Goal: Check status

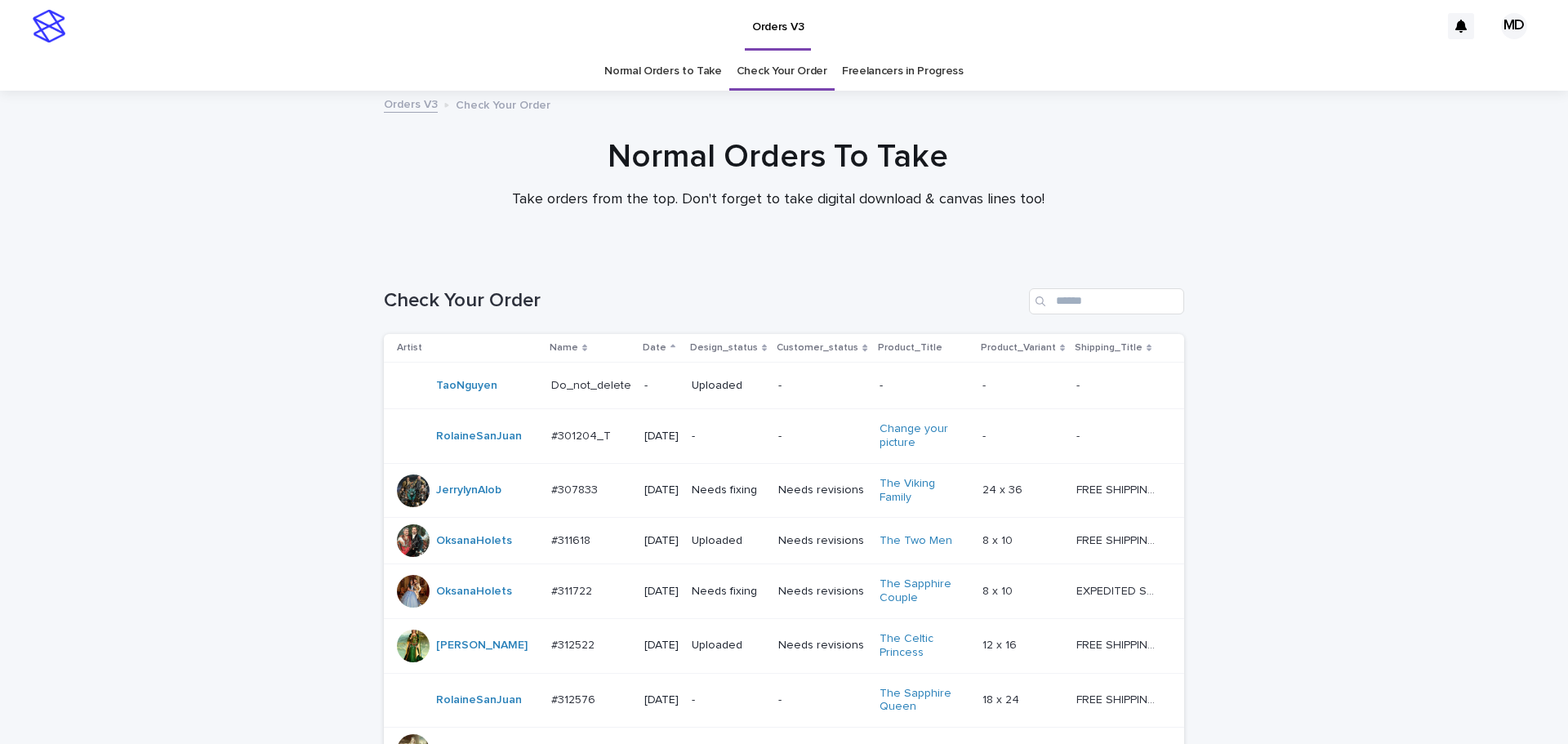
click at [645, 70] on link "Normal Orders to Take" at bounding box center [663, 71] width 117 height 39
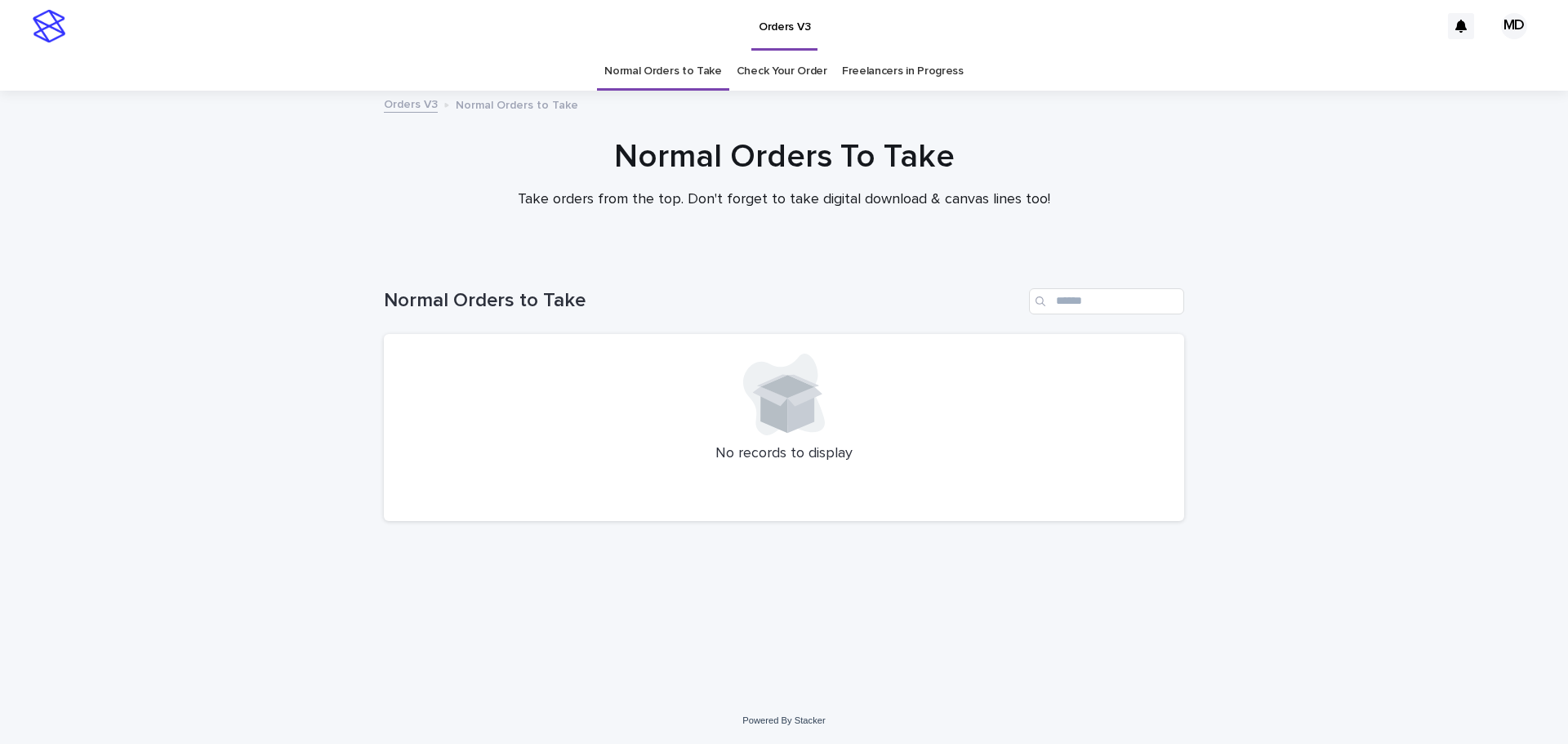
click at [815, 71] on link "Check Your Order" at bounding box center [782, 71] width 91 height 39
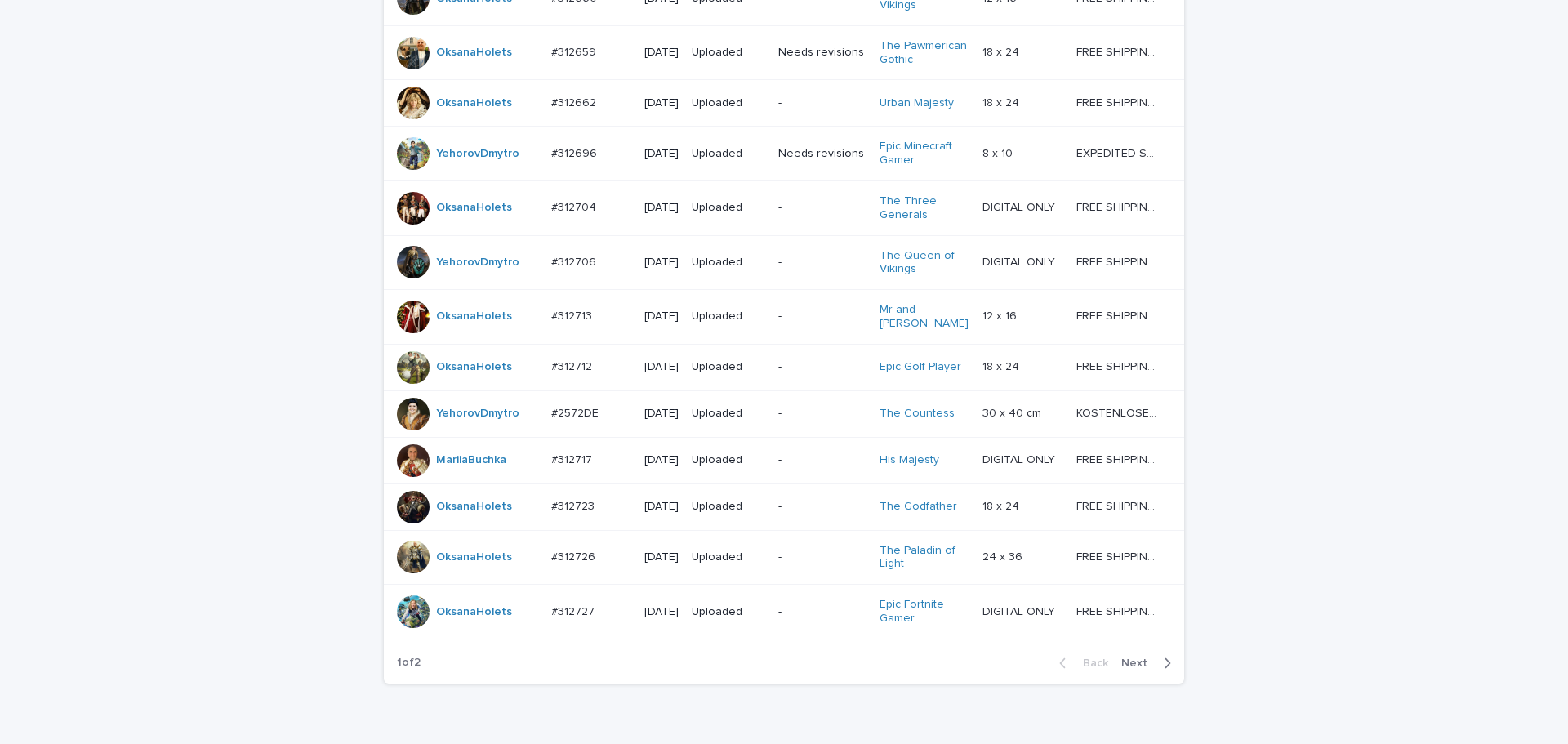
scroll to position [1428, 0]
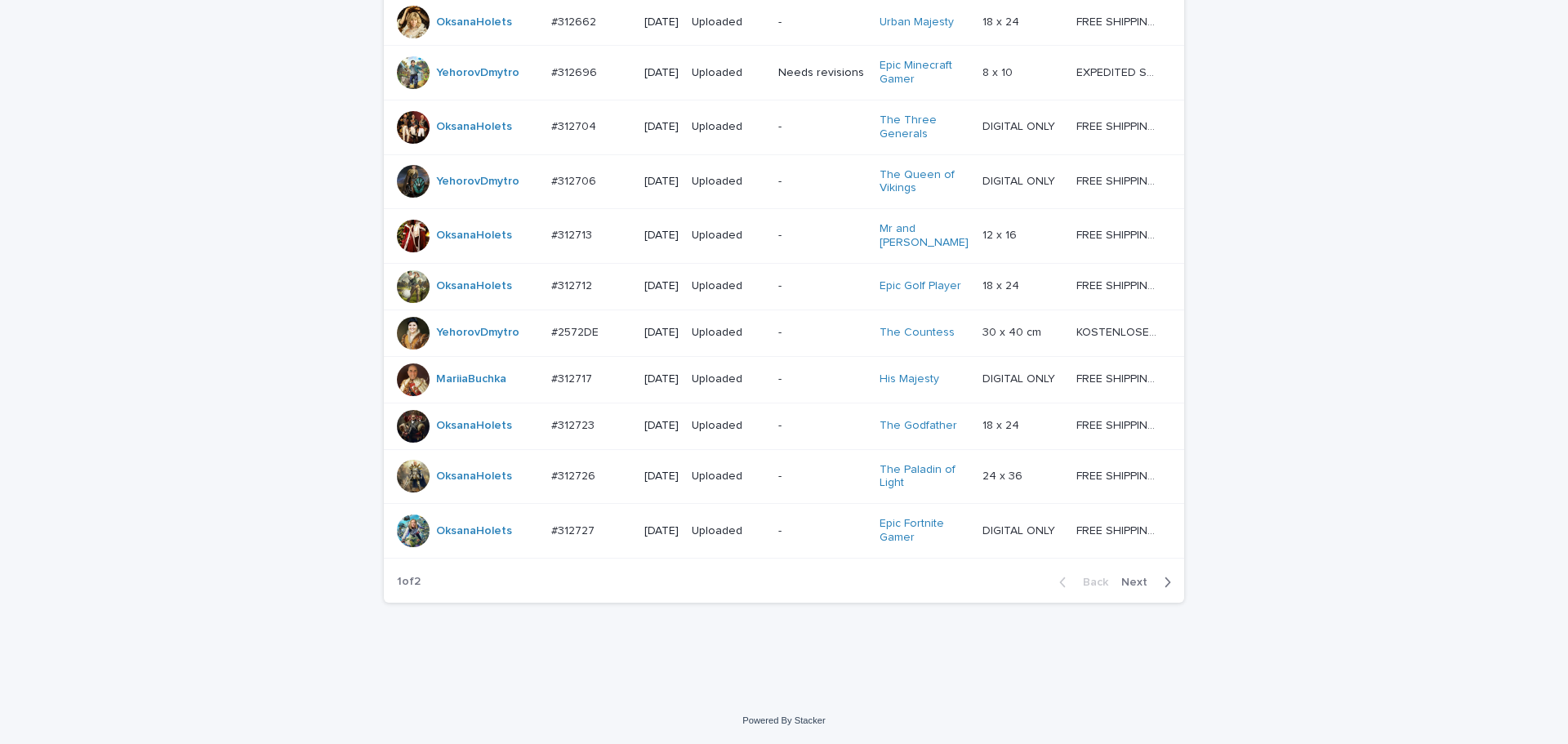
click at [826, 551] on td "-" at bounding box center [821, 531] width 101 height 55
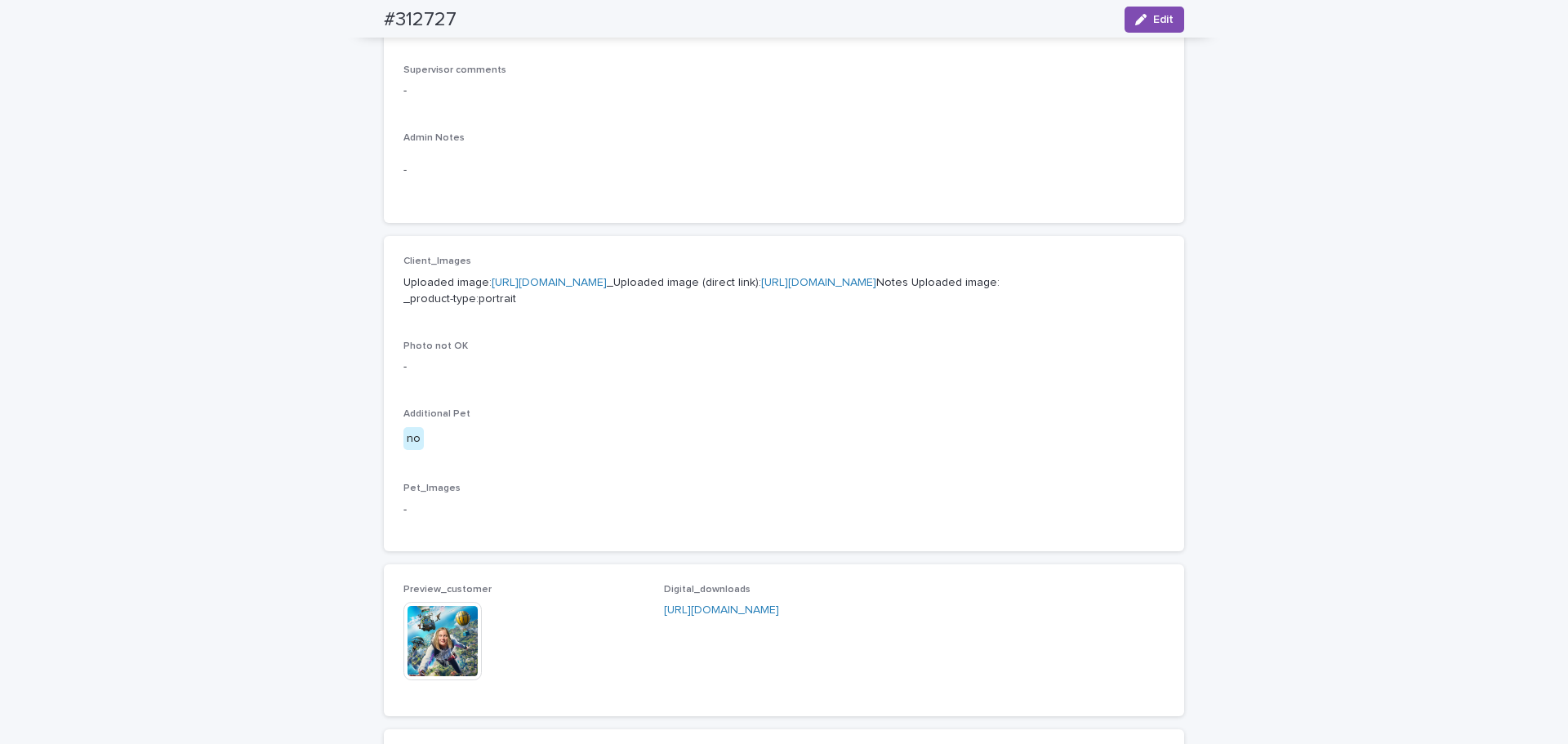
scroll to position [735, 0]
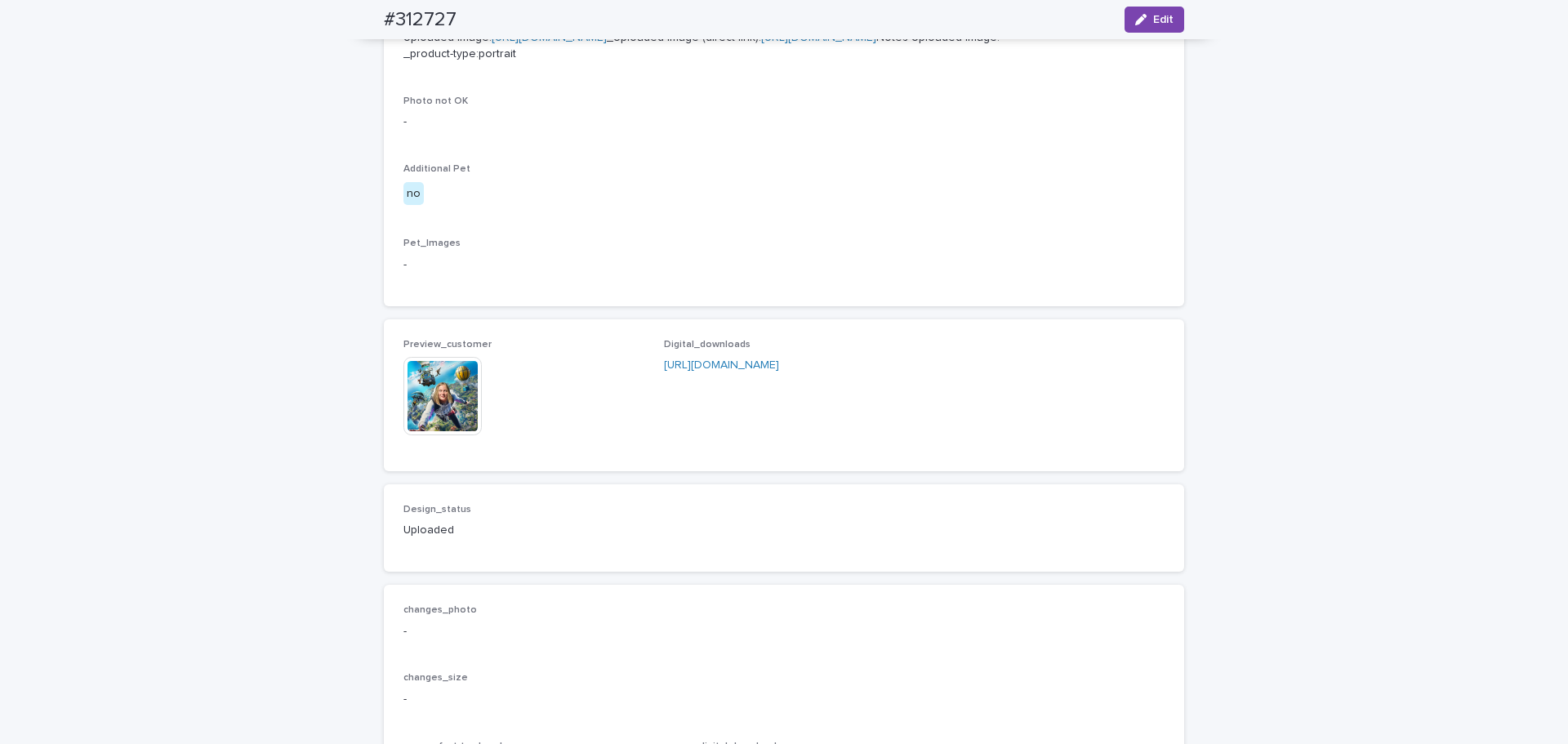
click at [457, 435] on img at bounding box center [442, 395] width 79 height 79
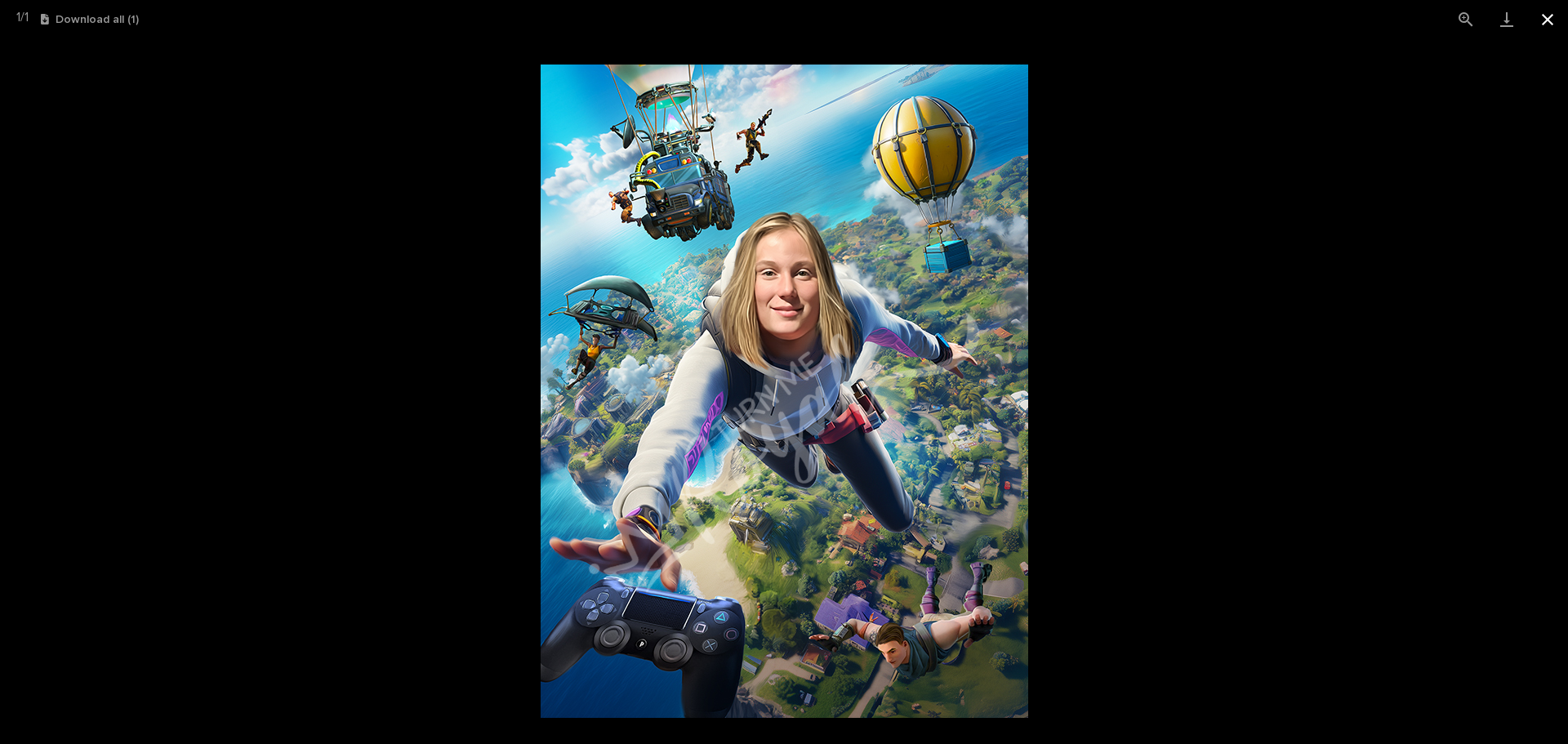
click at [1547, 8] on button "Close gallery" at bounding box center [1547, 19] width 41 height 39
